Goal: Register for event/course

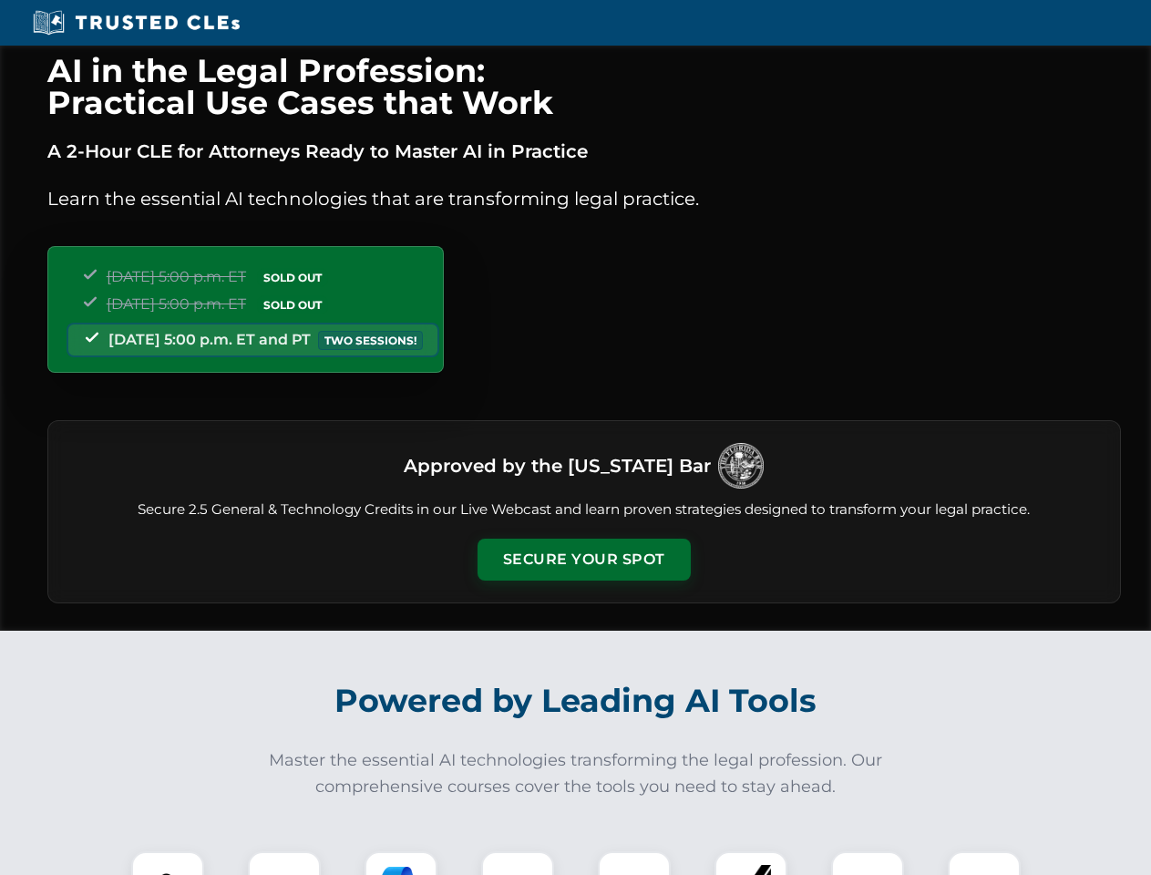
click at [583, 560] on button "Secure Your Spot" at bounding box center [584, 560] width 213 height 42
click at [168, 863] on img at bounding box center [167, 887] width 53 height 53
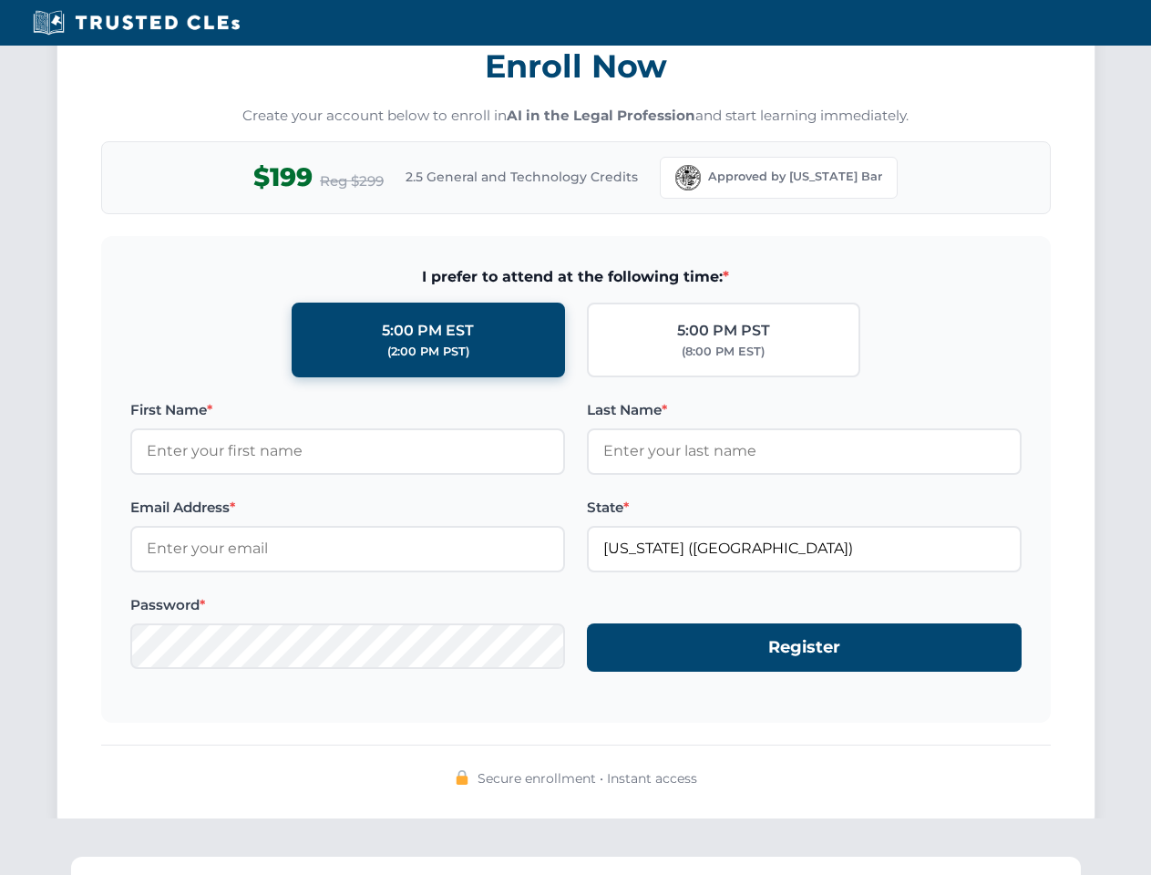
scroll to position [1789, 0]
